Goal: Task Accomplishment & Management: Manage account settings

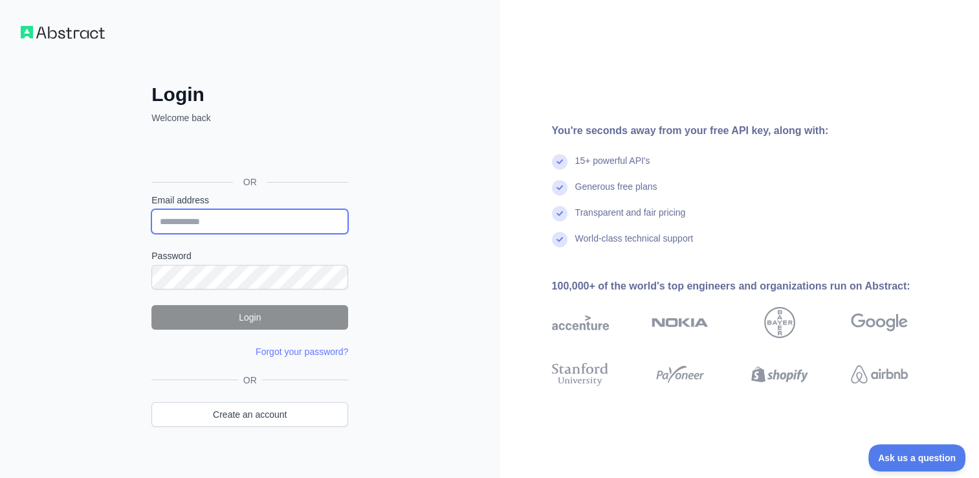
drag, startPoint x: 232, startPoint y: 221, endPoint x: 215, endPoint y: 118, distance: 104.4
click at [233, 219] on input "Email address" at bounding box center [249, 221] width 197 height 25
type input "**********"
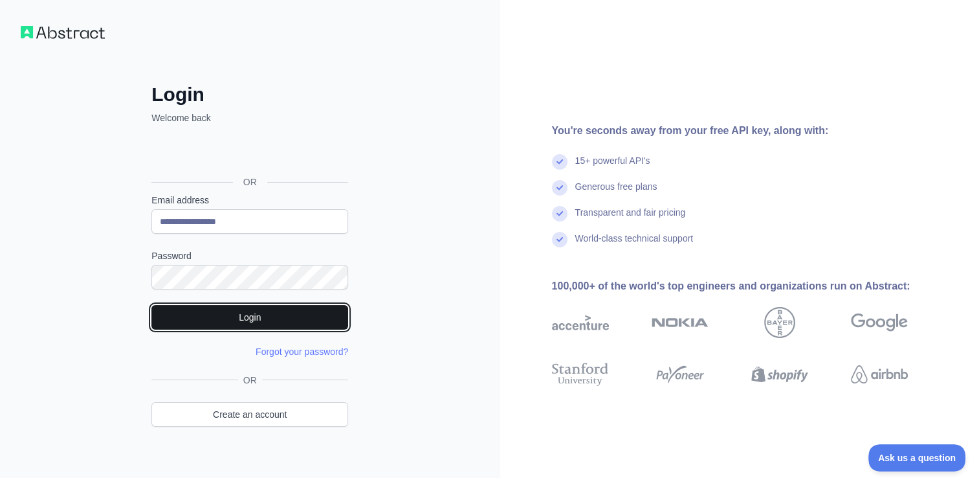
click at [277, 314] on button "Login" at bounding box center [249, 317] width 197 height 25
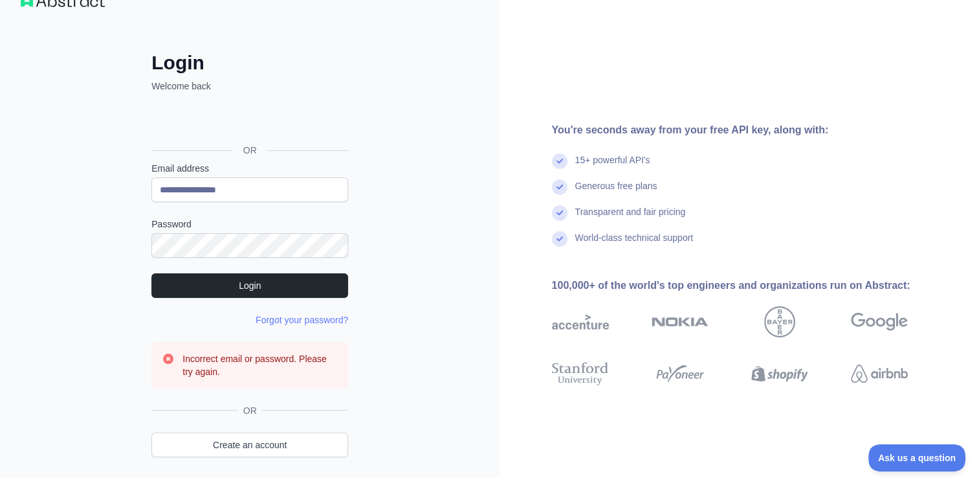
scroll to position [76, 0]
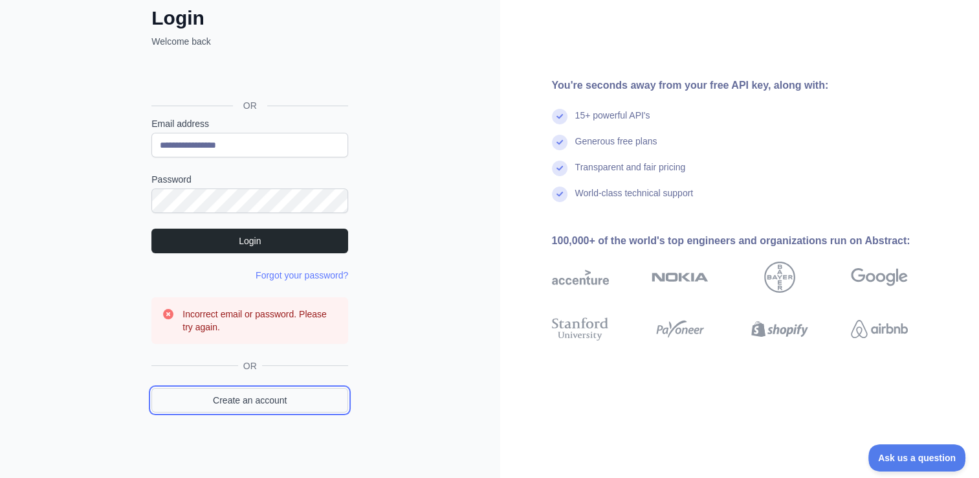
click at [293, 402] on link "Create an account" at bounding box center [249, 400] width 197 height 25
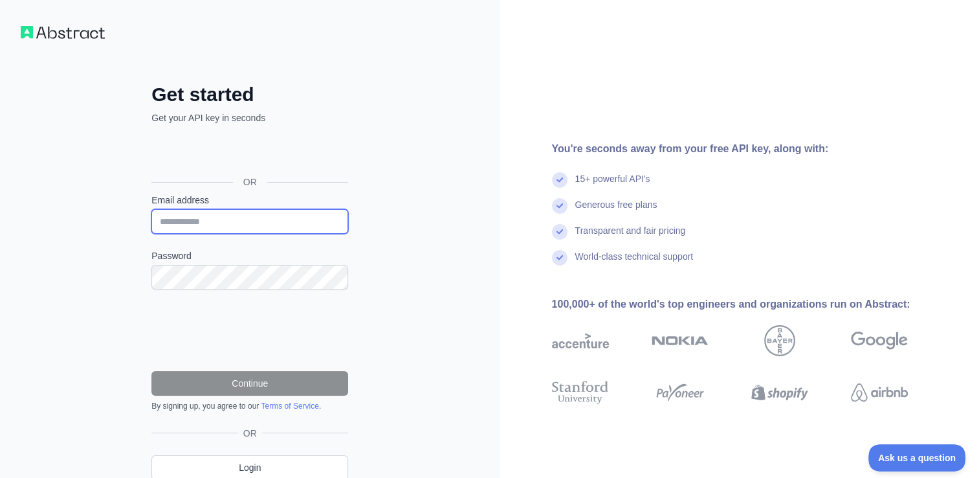
drag, startPoint x: 221, startPoint y: 214, endPoint x: 232, endPoint y: 222, distance: 13.9
click at [221, 214] on input "Email address" at bounding box center [249, 221] width 197 height 25
type input "**********"
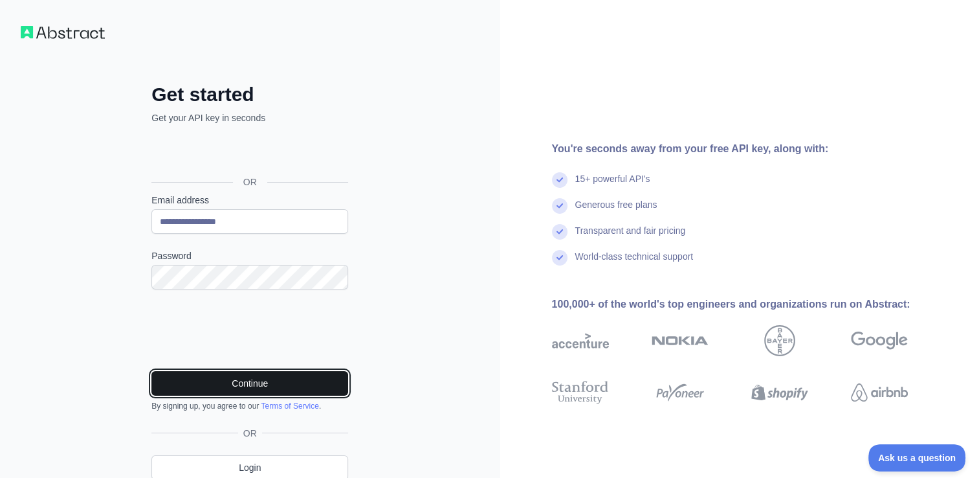
click at [270, 385] on button "Continue" at bounding box center [249, 383] width 197 height 25
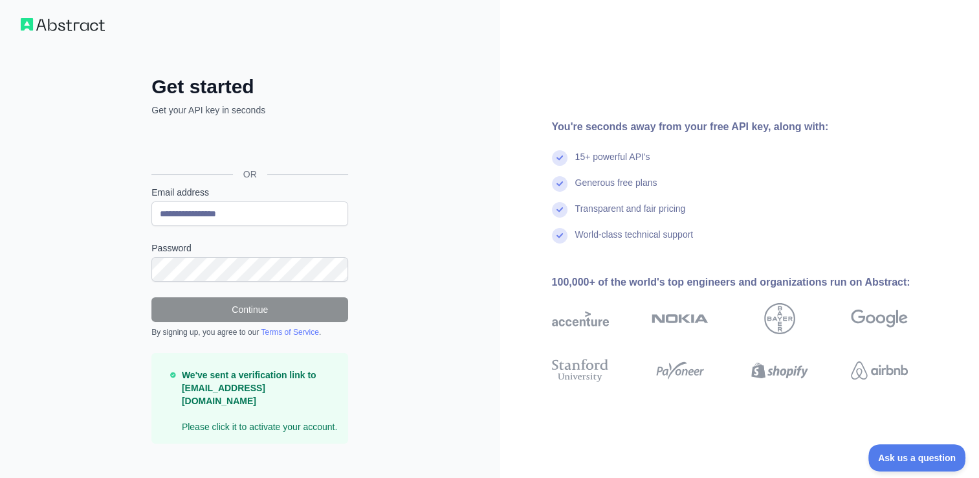
scroll to position [10, 0]
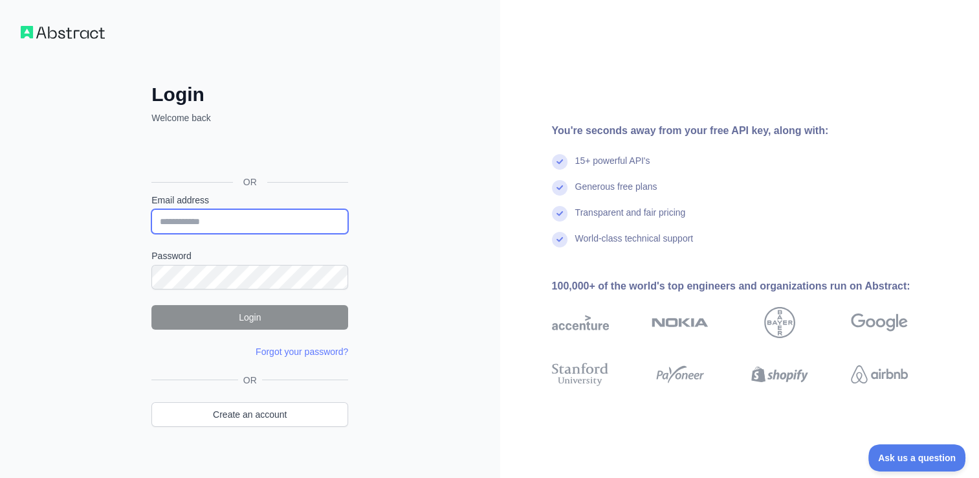
click at [225, 227] on input "Email address" at bounding box center [249, 221] width 197 height 25
type input "**********"
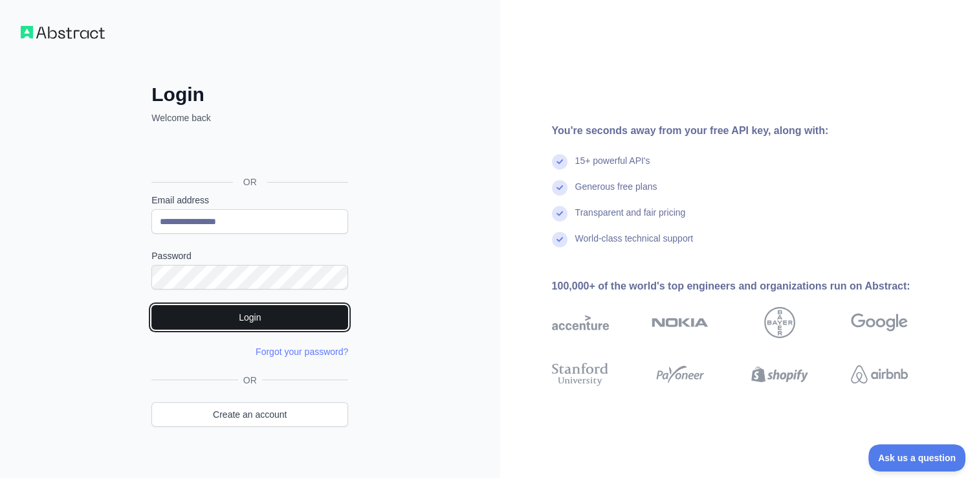
click at [210, 320] on button "Login" at bounding box center [249, 317] width 197 height 25
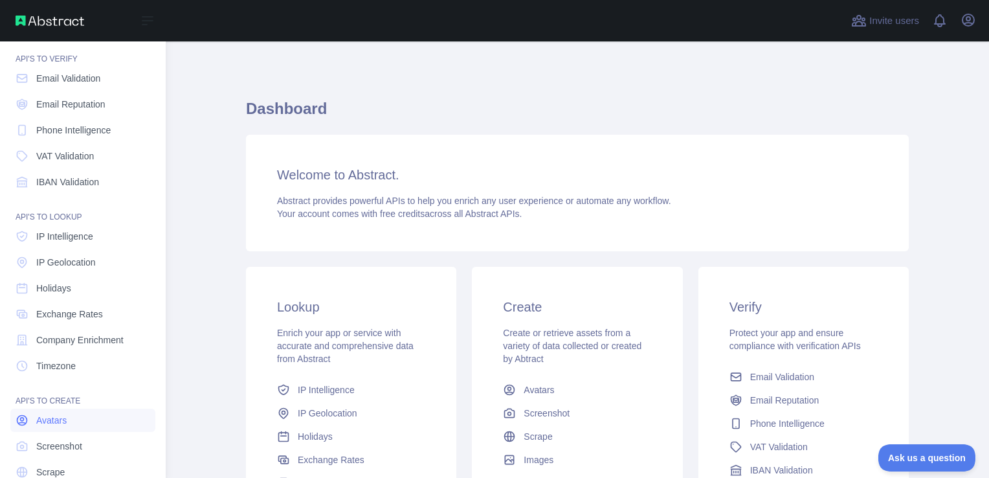
scroll to position [91, 0]
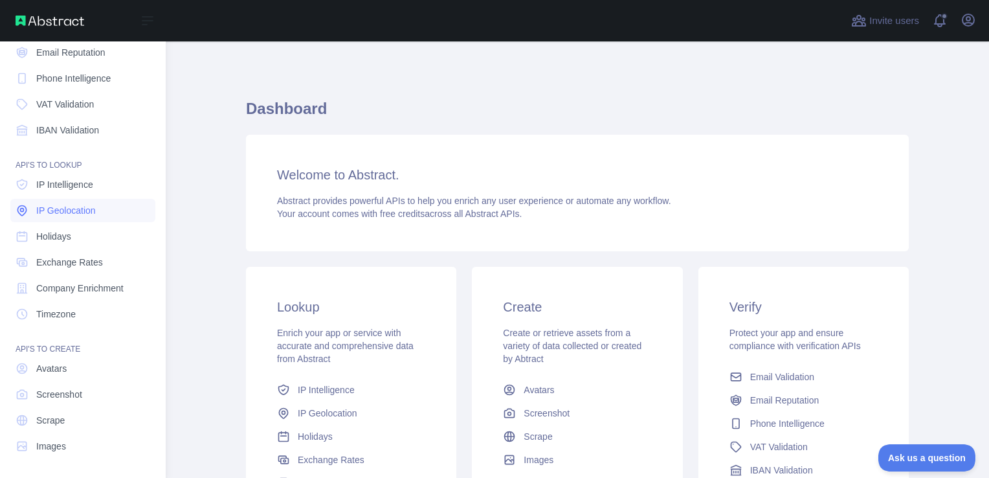
click at [68, 206] on span "IP Geolocation" at bounding box center [66, 210] width 60 height 13
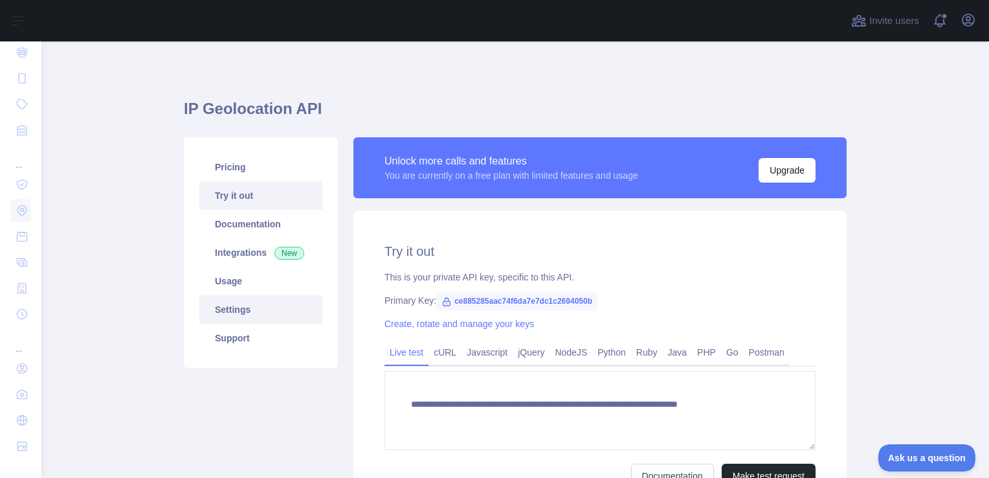
click at [218, 313] on link "Settings" at bounding box center [260, 309] width 123 height 28
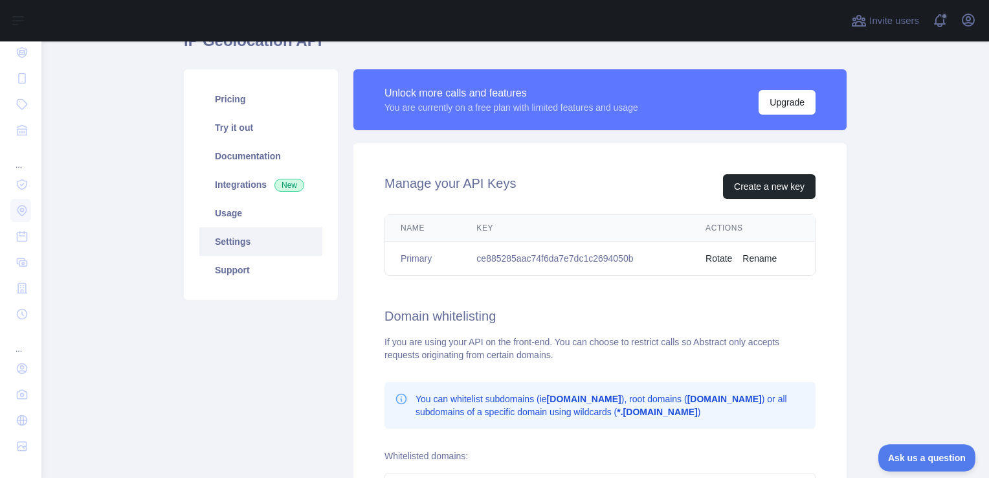
scroll to position [65, 0]
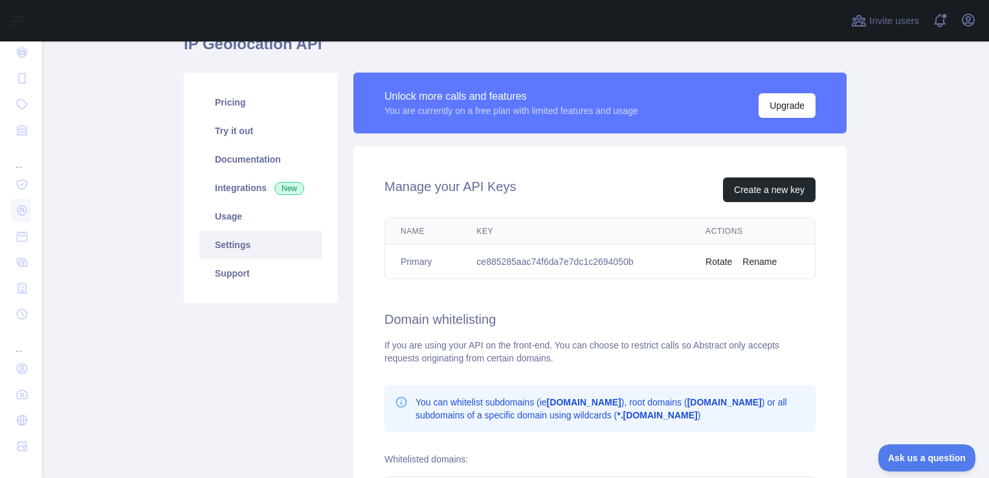
click at [575, 260] on td "ce885285aac74f6da7e7dc1c2694050b" at bounding box center [575, 262] width 229 height 34
copy td "ce885285aac74f6da7e7dc1c2694050b"
